Goal: Obtain resource: Download file/media

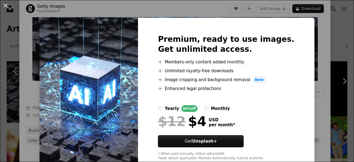
scroll to position [15, 0]
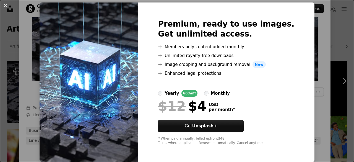
click at [306, 90] on div "An X shape Premium, ready to use images. Get unlimited access. A plus sign Memb…" at bounding box center [177, 81] width 354 height 162
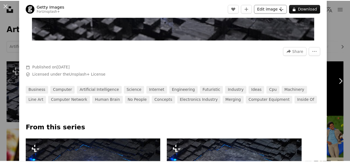
scroll to position [147, 0]
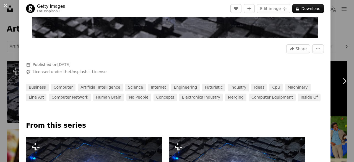
click at [4, 7] on button "An X shape" at bounding box center [5, 5] width 7 height 7
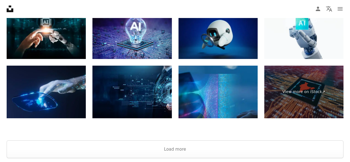
scroll to position [1008, 0]
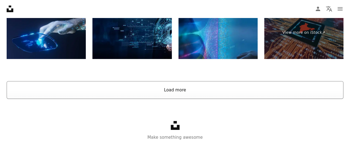
click at [189, 93] on button "Load more" at bounding box center [175, 90] width 336 height 18
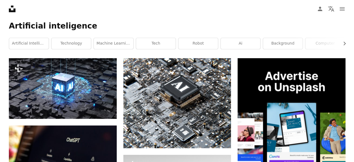
scroll to position [95, 0]
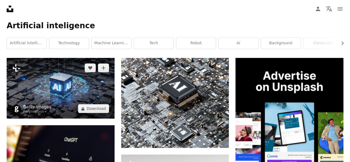
click at [96, 95] on img at bounding box center [61, 88] width 108 height 61
